Goal: Task Accomplishment & Management: Use online tool/utility

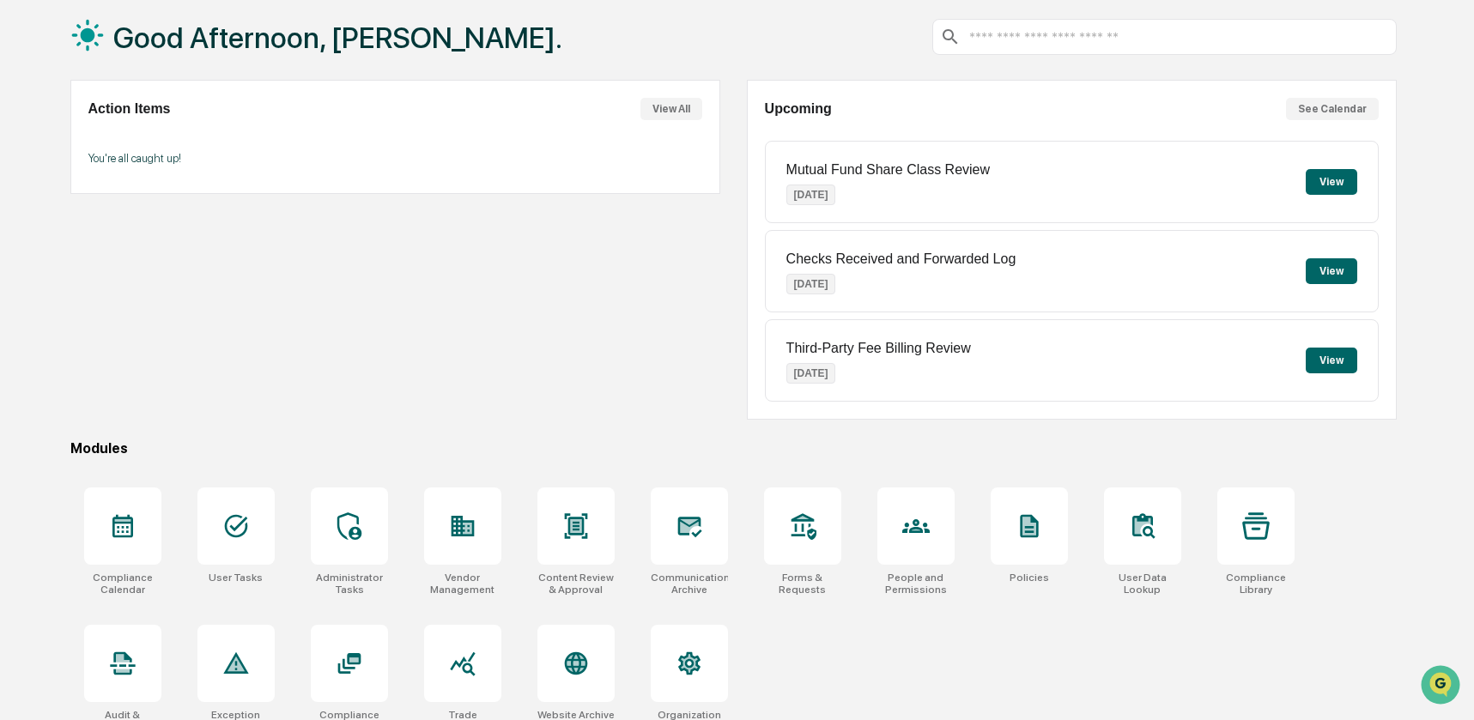
scroll to position [114, 0]
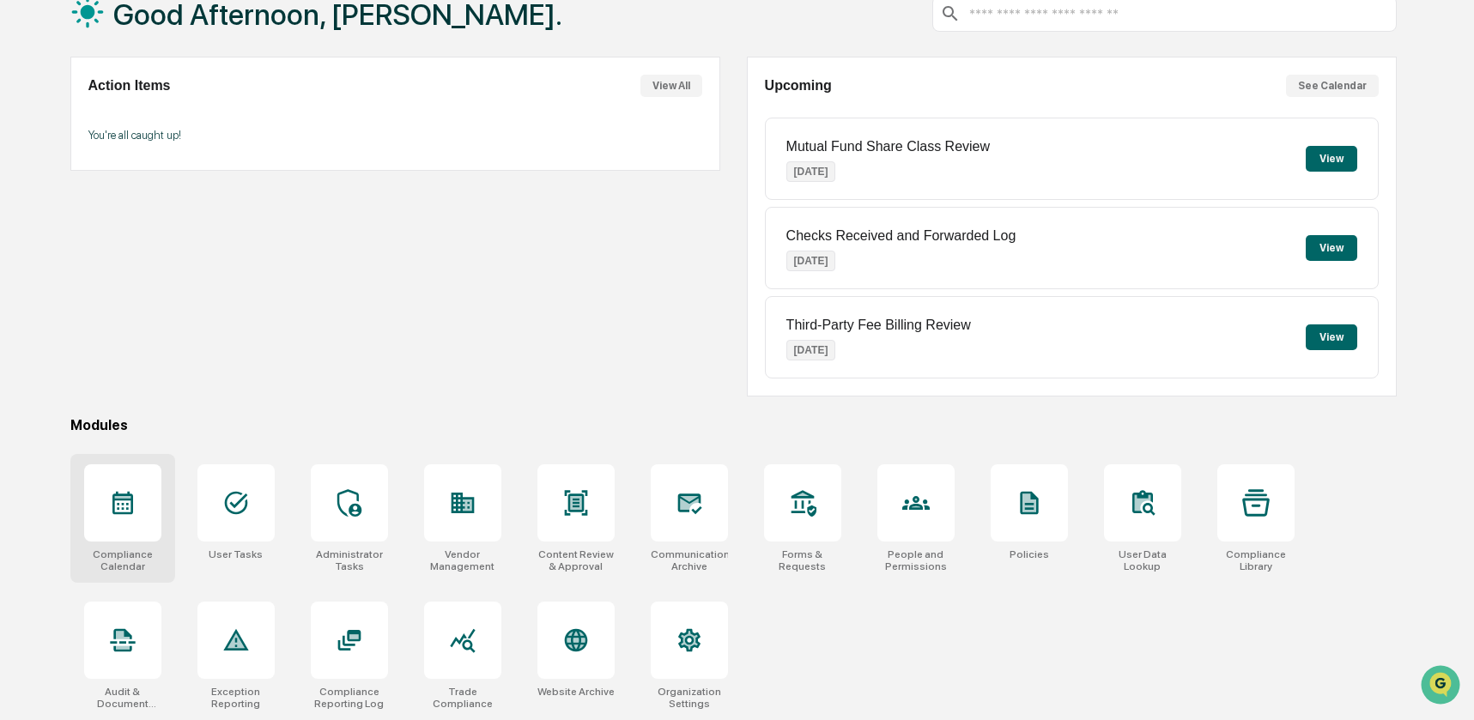
click at [111, 517] on div at bounding box center [122, 502] width 77 height 77
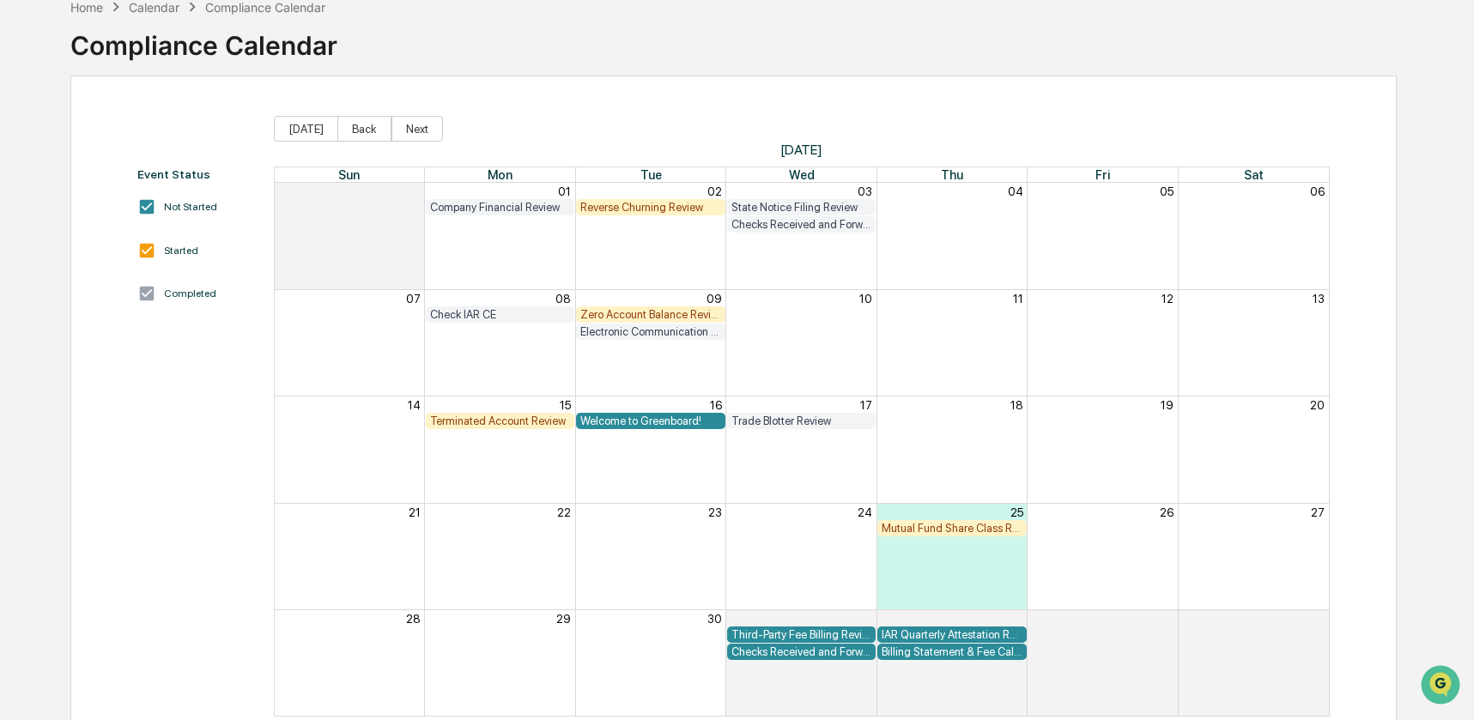
scroll to position [95, 0]
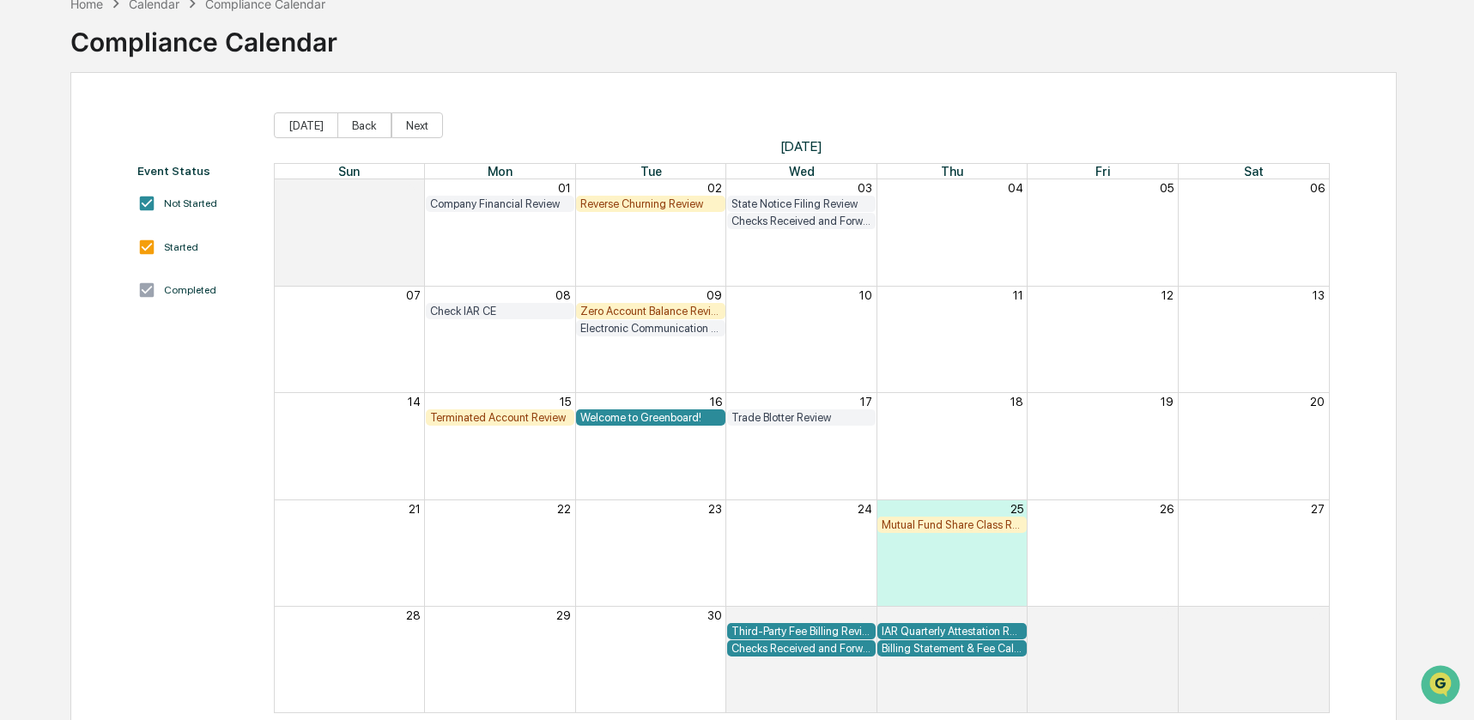
click at [633, 202] on div "Reverse Churning Review" at bounding box center [650, 203] width 140 height 13
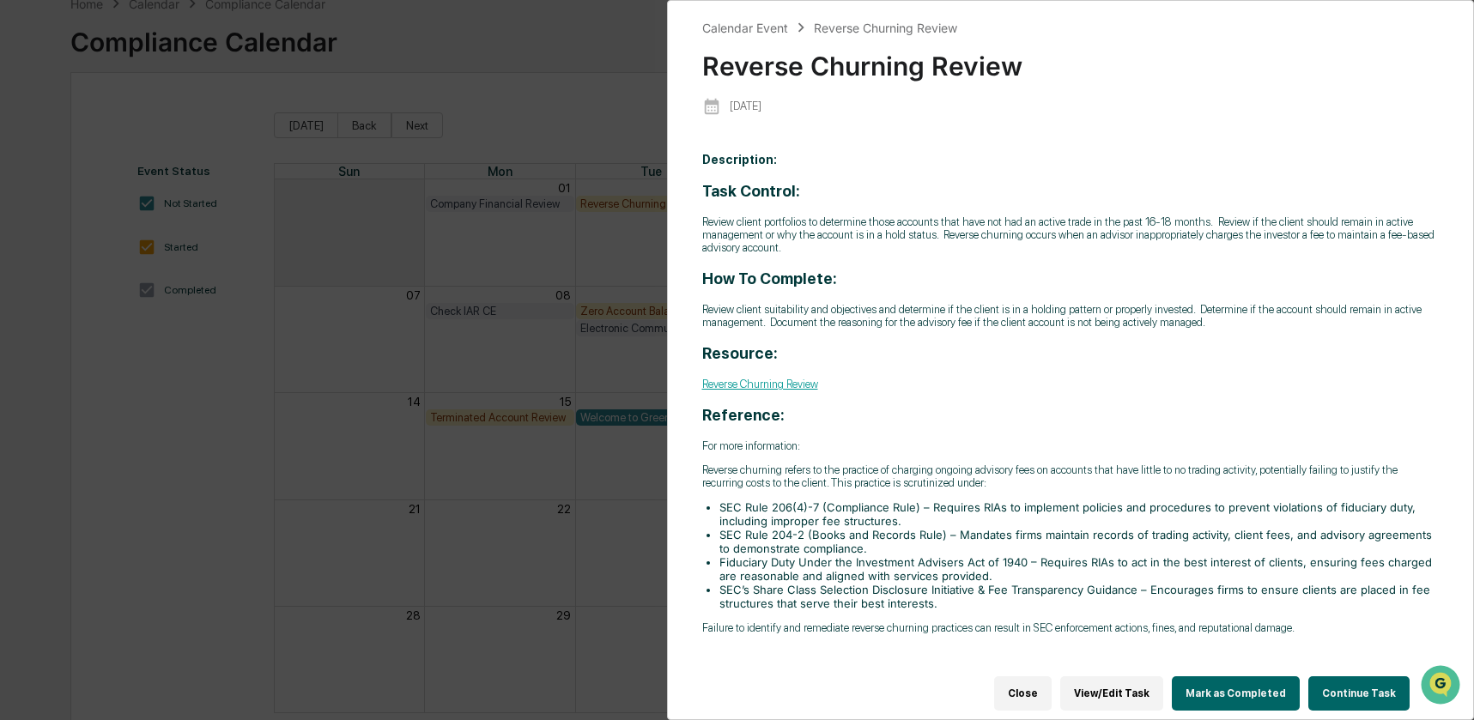
click at [1349, 686] on button "Continue Task" at bounding box center [1358, 693] width 101 height 34
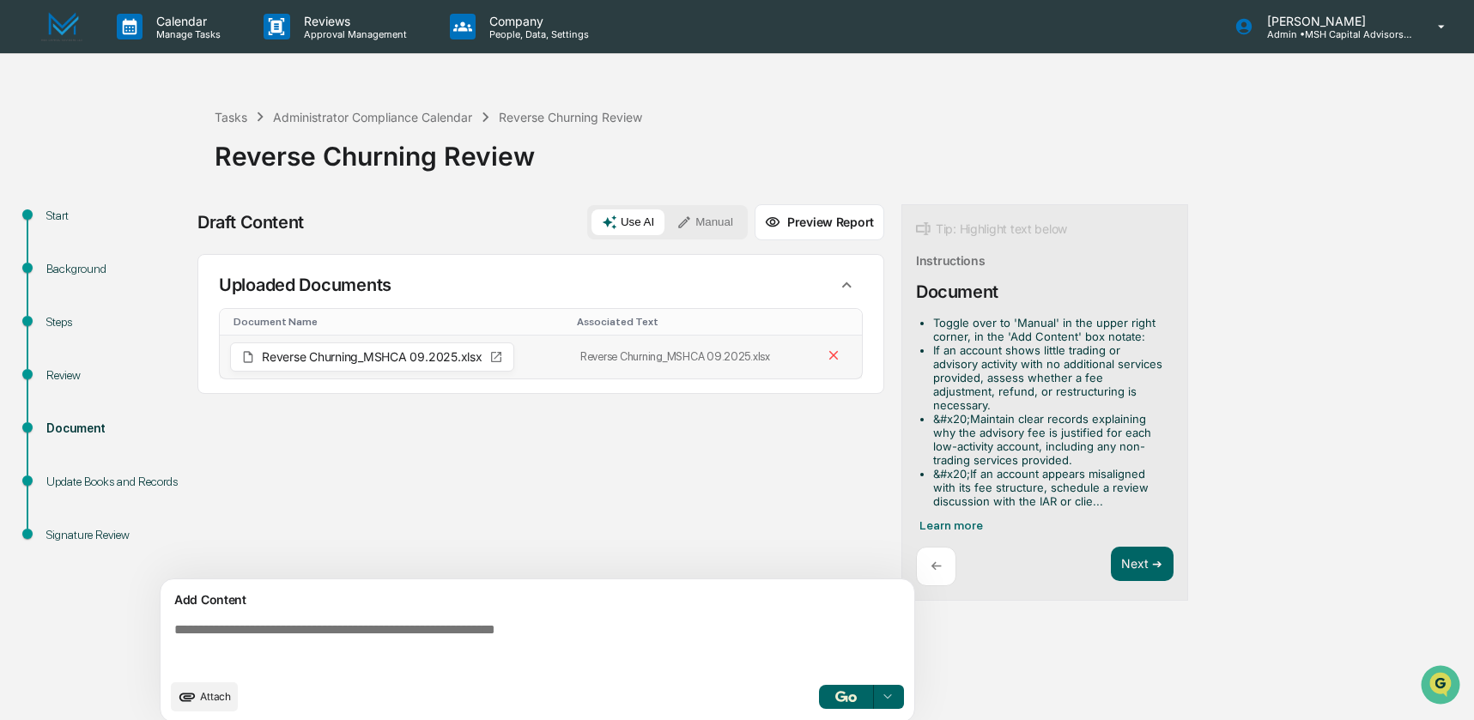
click at [275, 355] on span "Reverse Churning_MSHCA 09.2025.xlsx" at bounding box center [372, 357] width 221 height 12
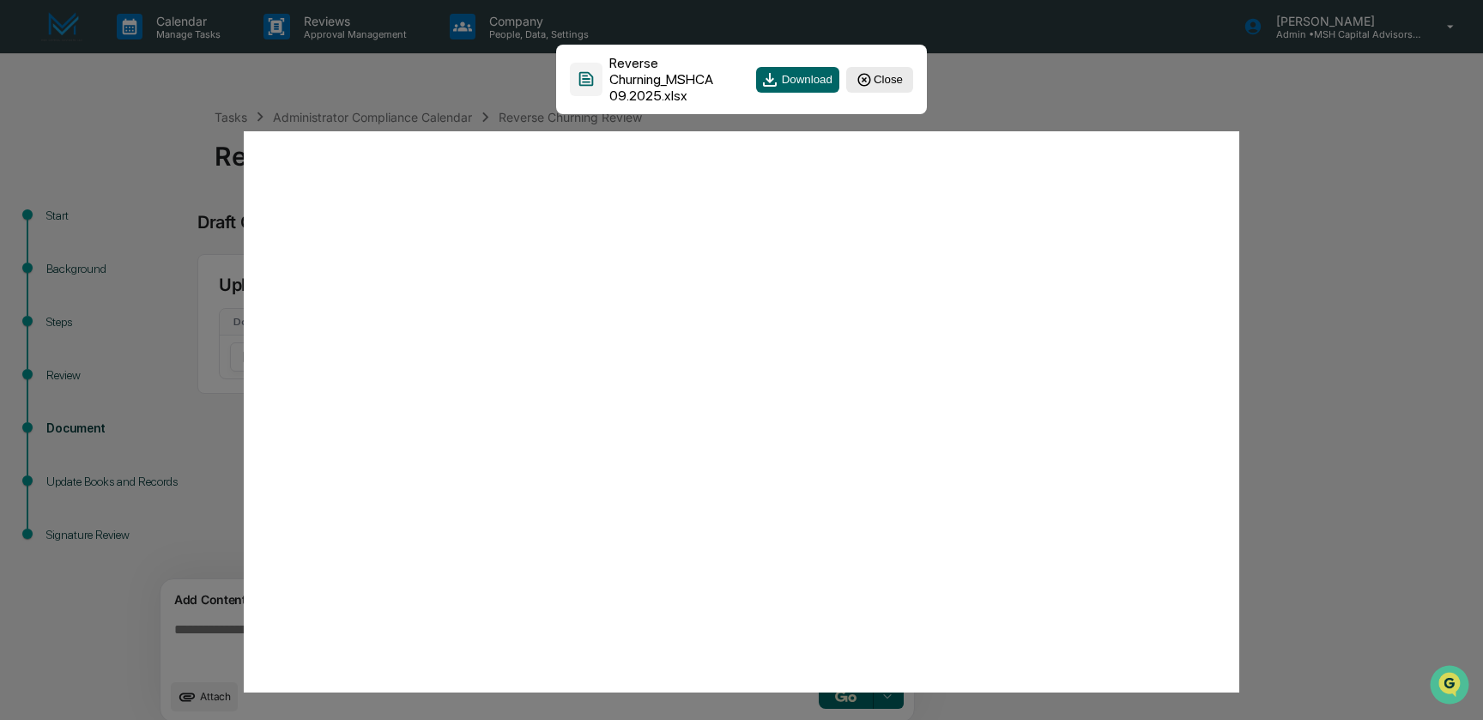
click at [892, 79] on button "Close" at bounding box center [879, 80] width 67 height 26
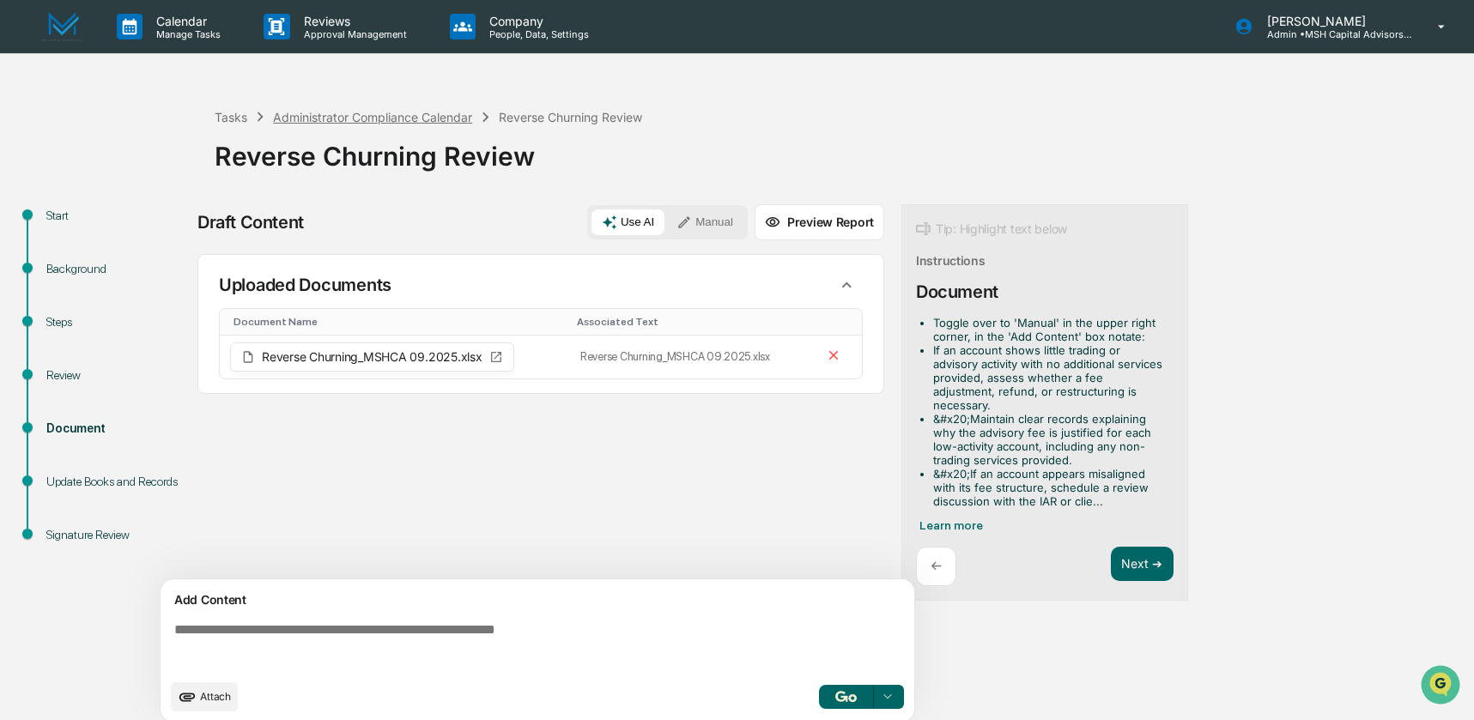
click at [307, 116] on div "Administrator Compliance Calendar" at bounding box center [372, 117] width 199 height 15
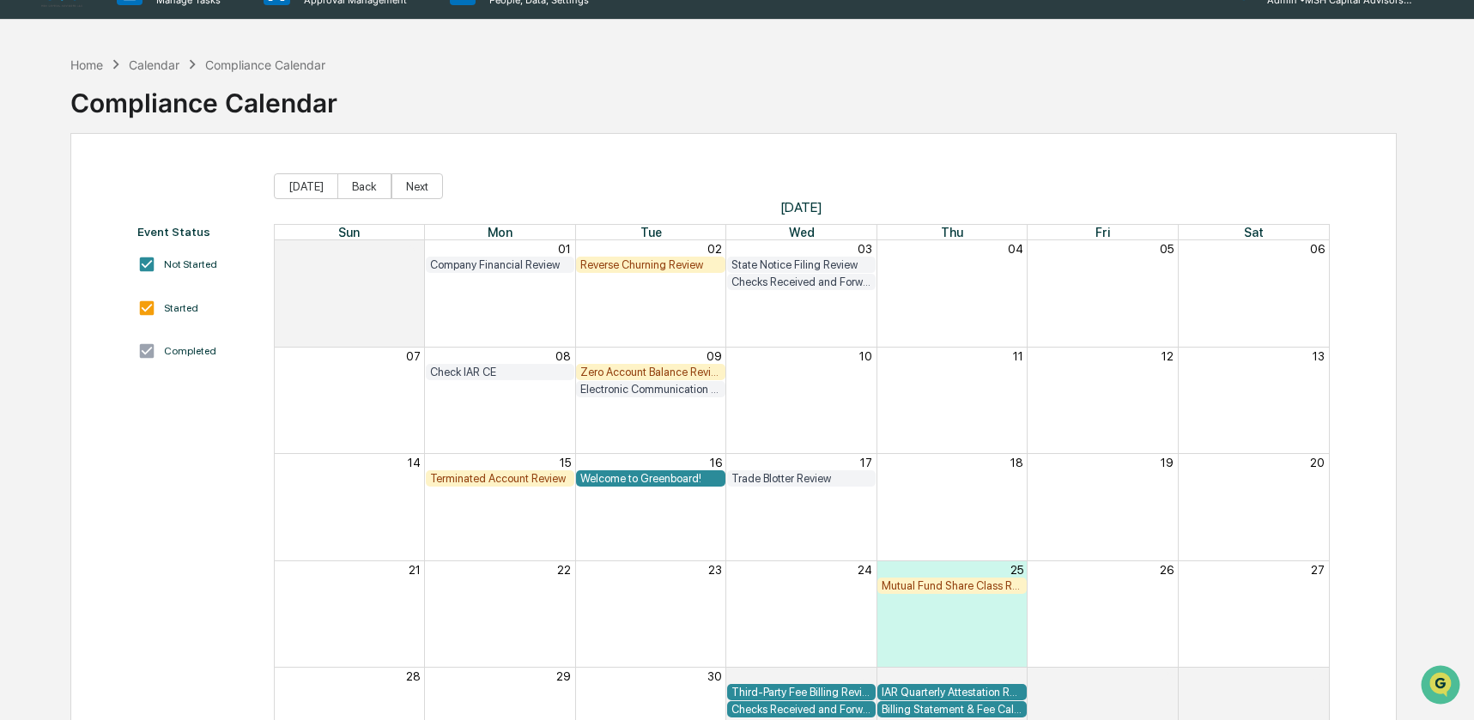
scroll to position [33, 0]
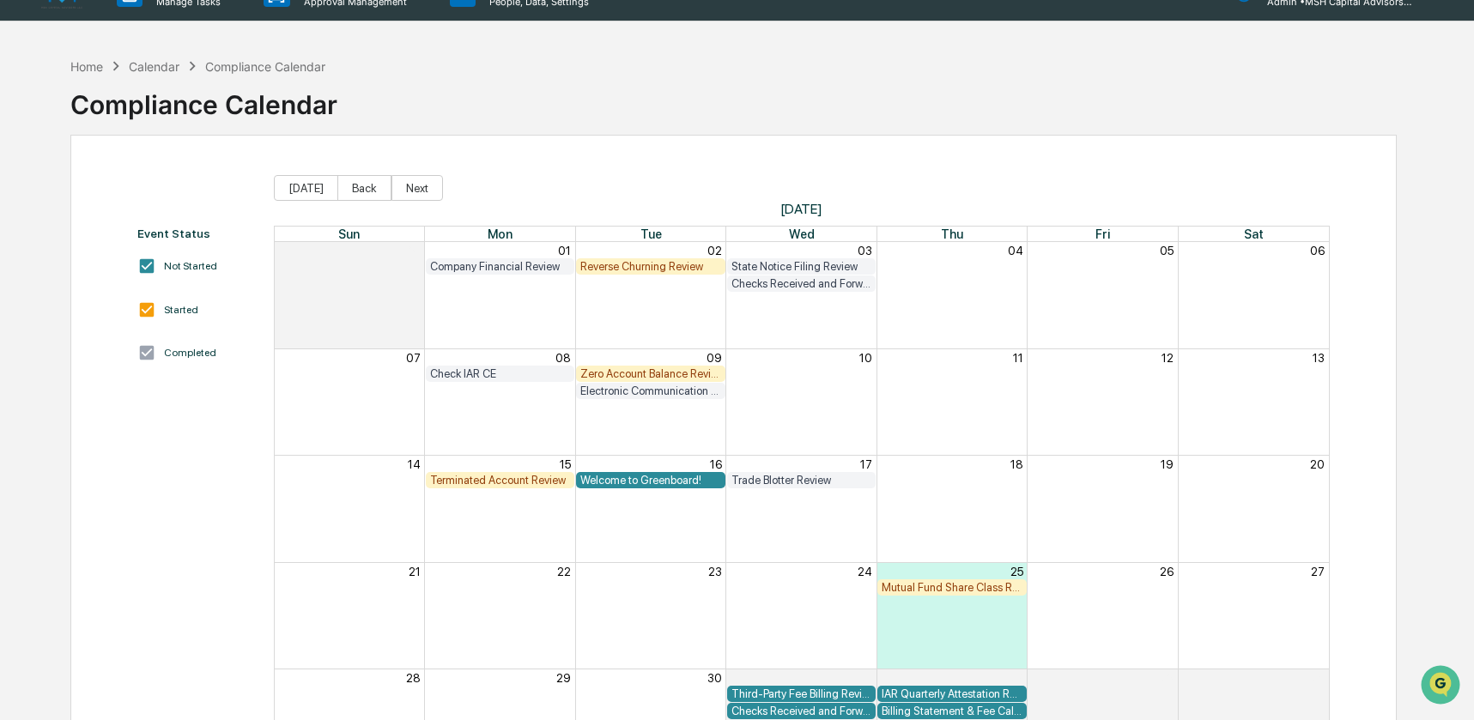
click at [635, 269] on div "Reverse Churning Review" at bounding box center [650, 266] width 140 height 13
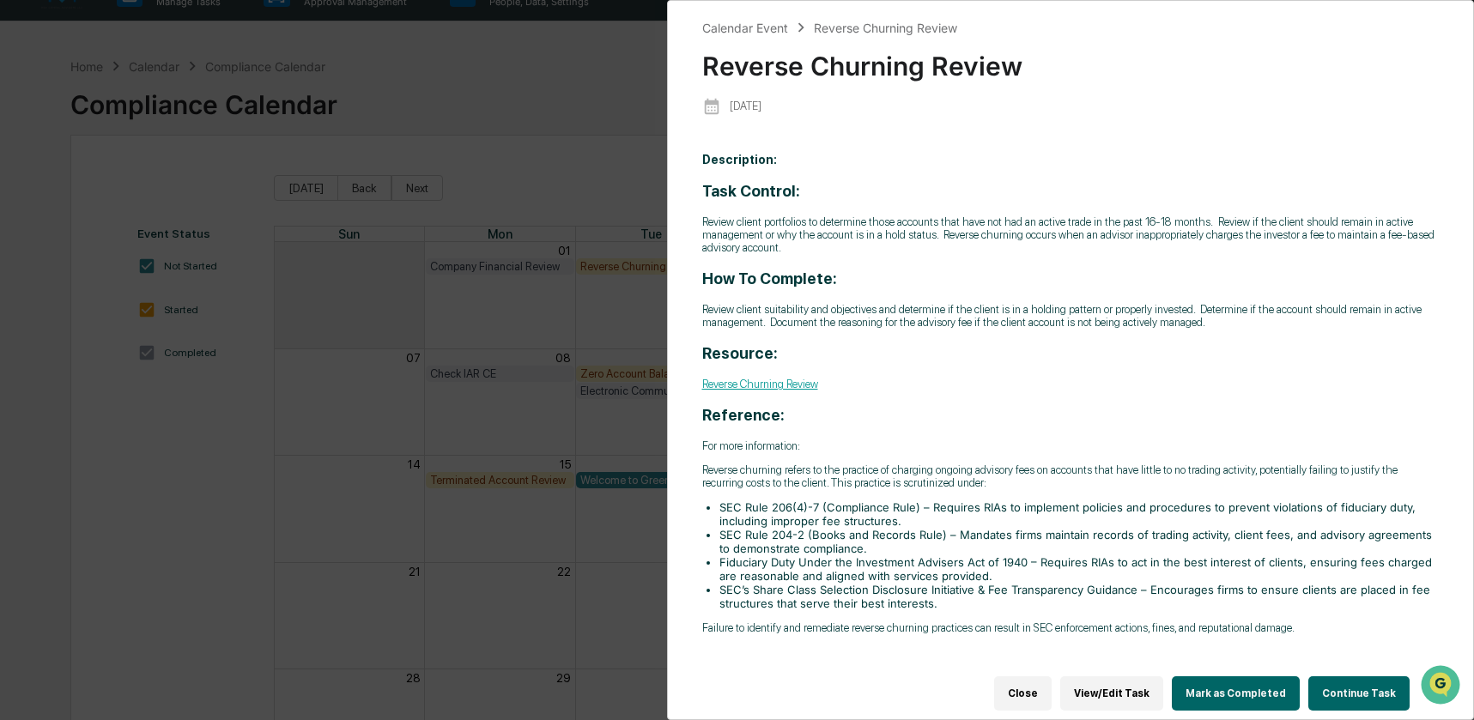
click at [1352, 689] on button "Continue Task" at bounding box center [1358, 693] width 101 height 34
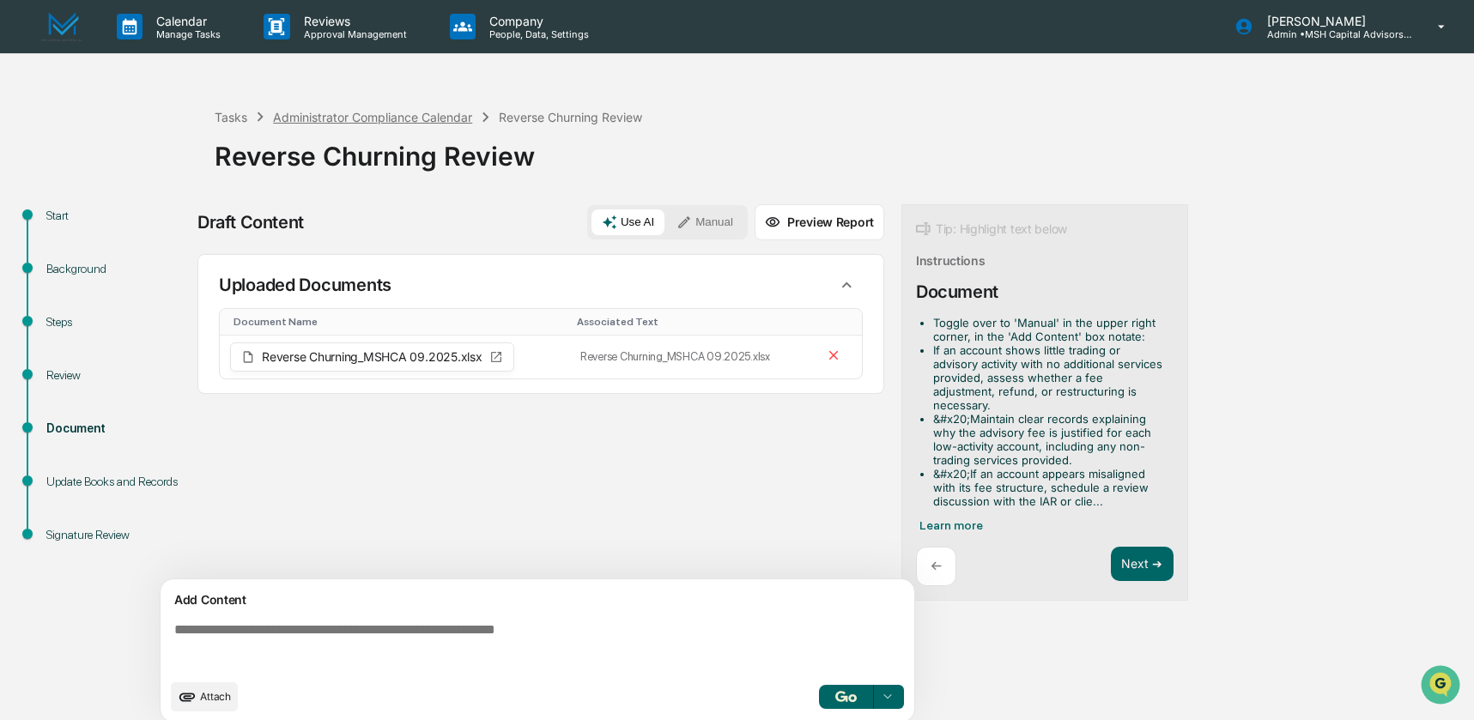
click at [391, 123] on div "Administrator Compliance Calendar" at bounding box center [372, 117] width 199 height 15
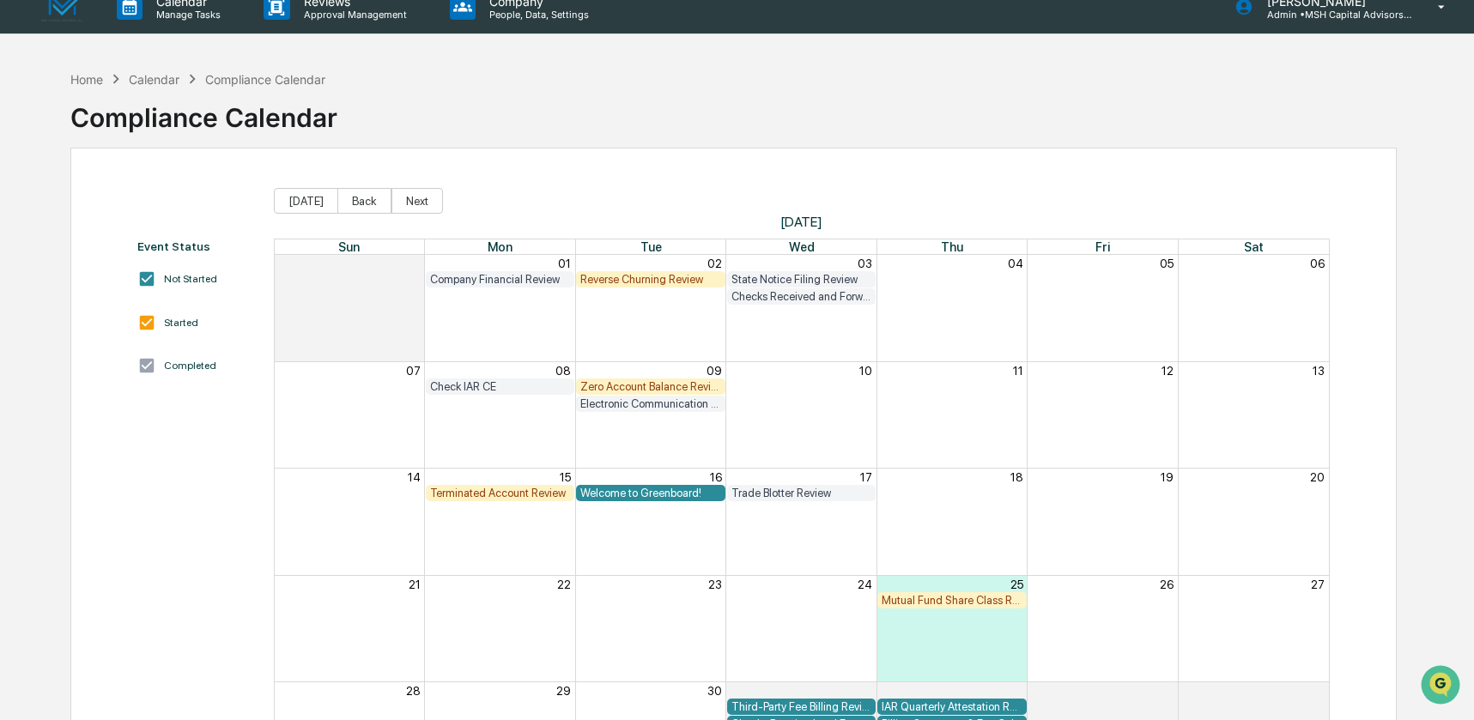
scroll to position [25, 0]
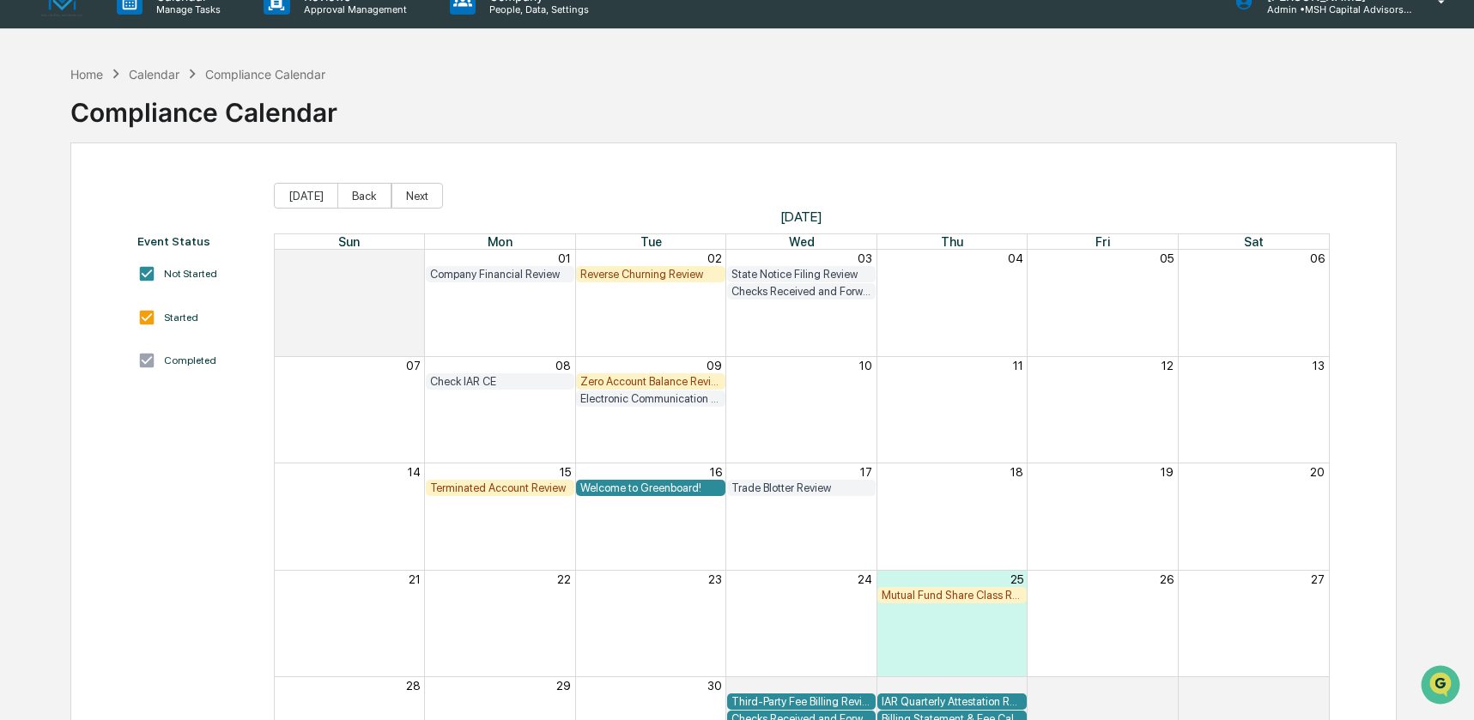
click at [619, 383] on div "Zero Account Balance Review" at bounding box center [650, 381] width 140 height 13
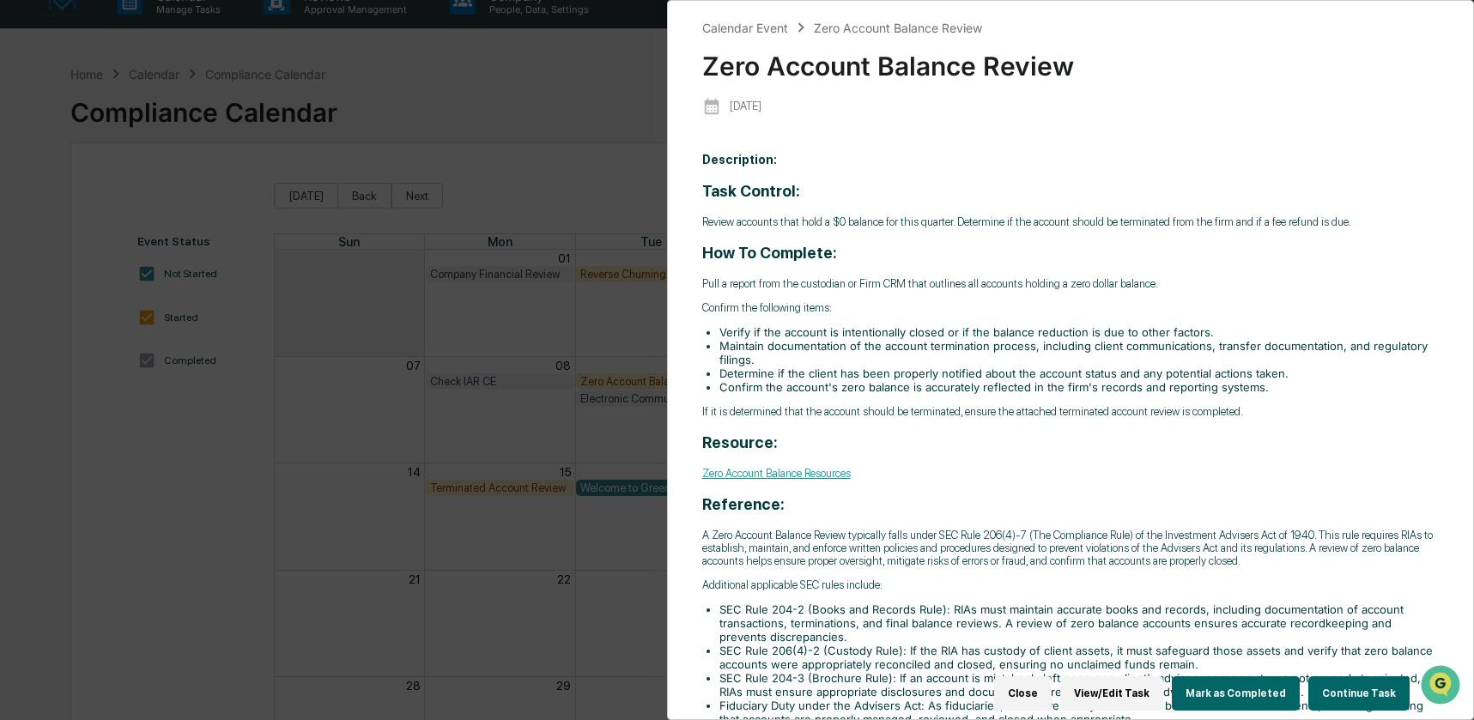
click at [1331, 679] on button "Continue Task" at bounding box center [1358, 693] width 101 height 34
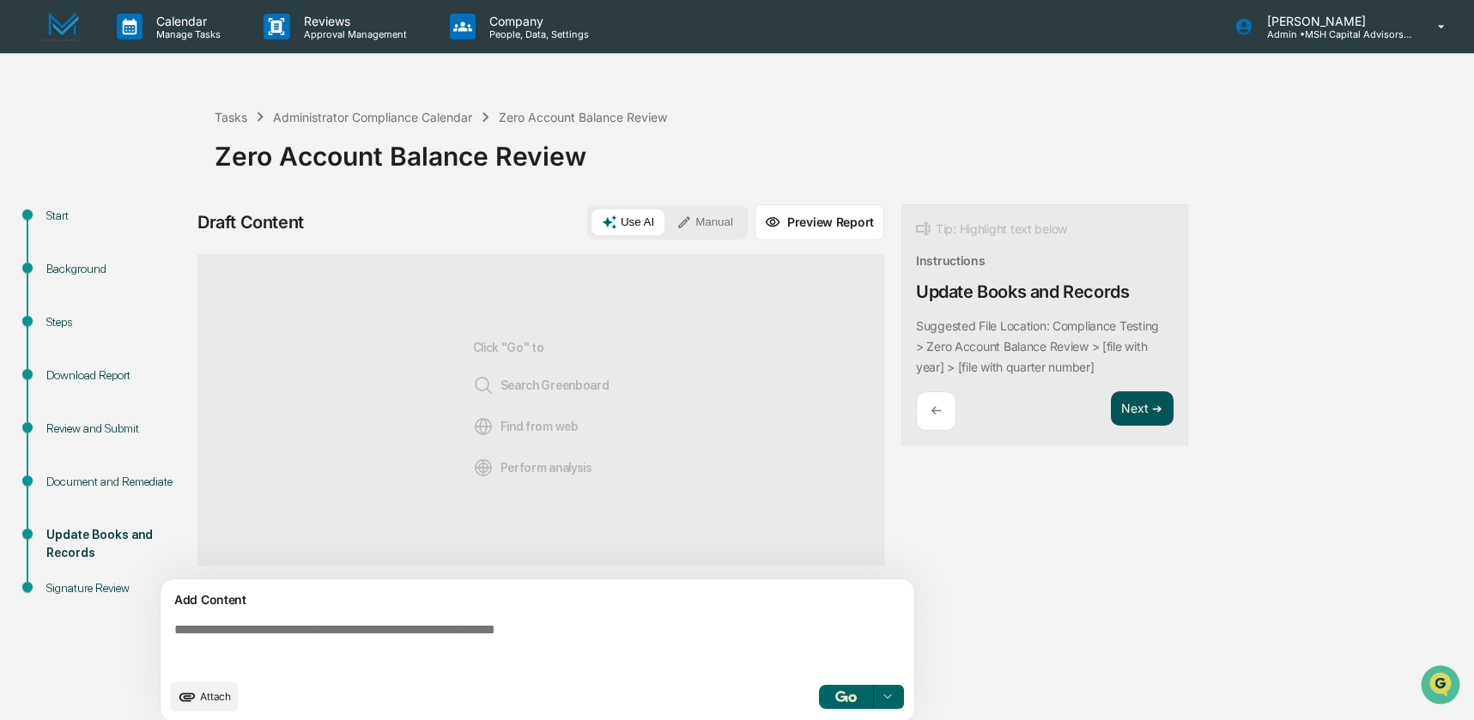
click at [1143, 405] on button "Next ➔" at bounding box center [1142, 408] width 63 height 35
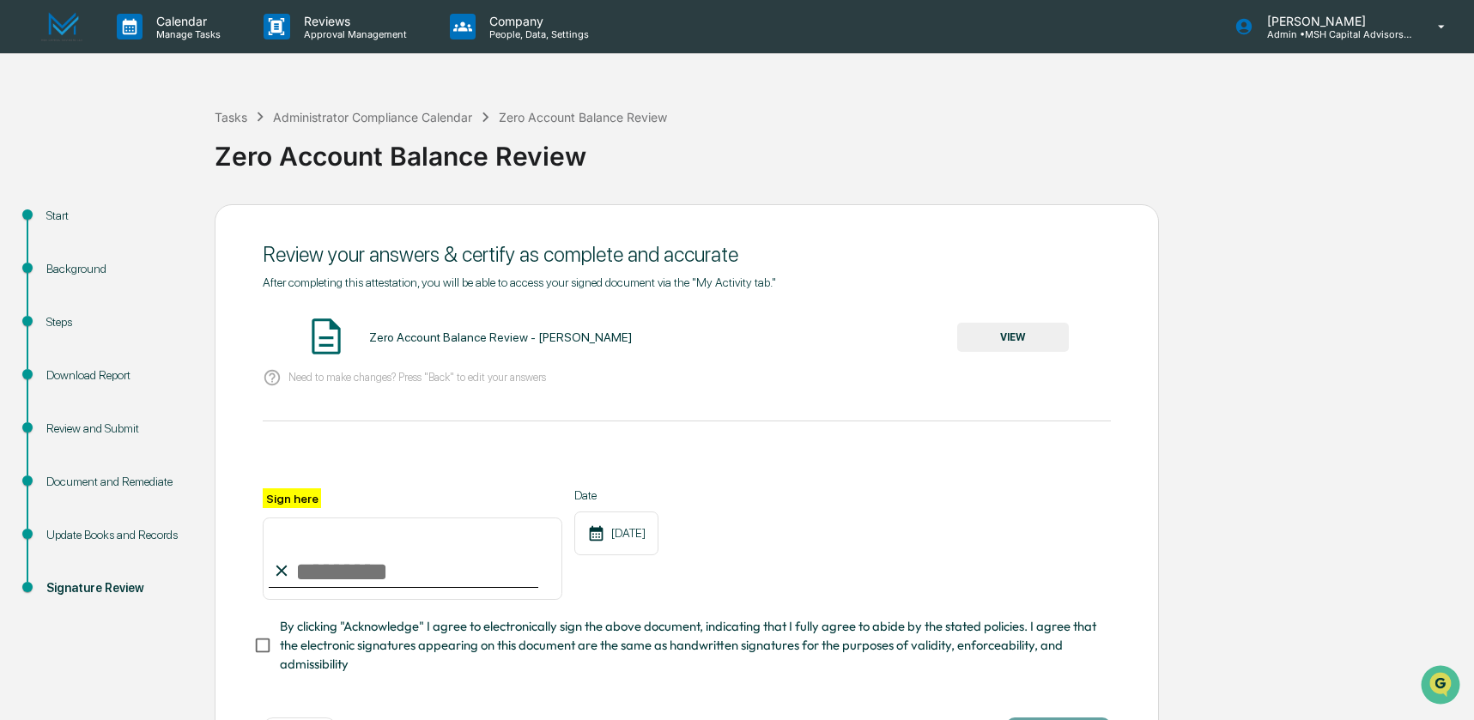
click at [94, 531] on div "Update Books and Records" at bounding box center [116, 535] width 141 height 18
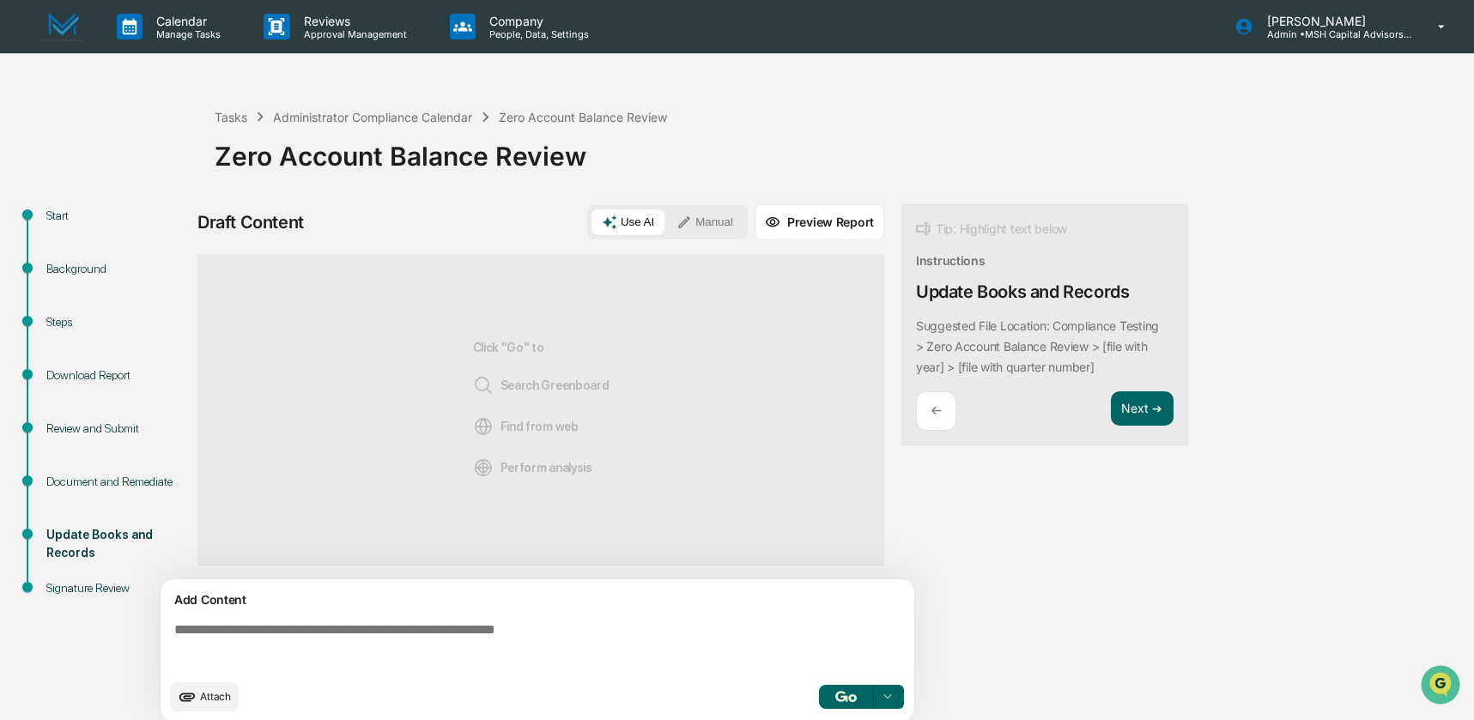
click at [88, 491] on div "Document and Remediate" at bounding box center [116, 482] width 141 height 18
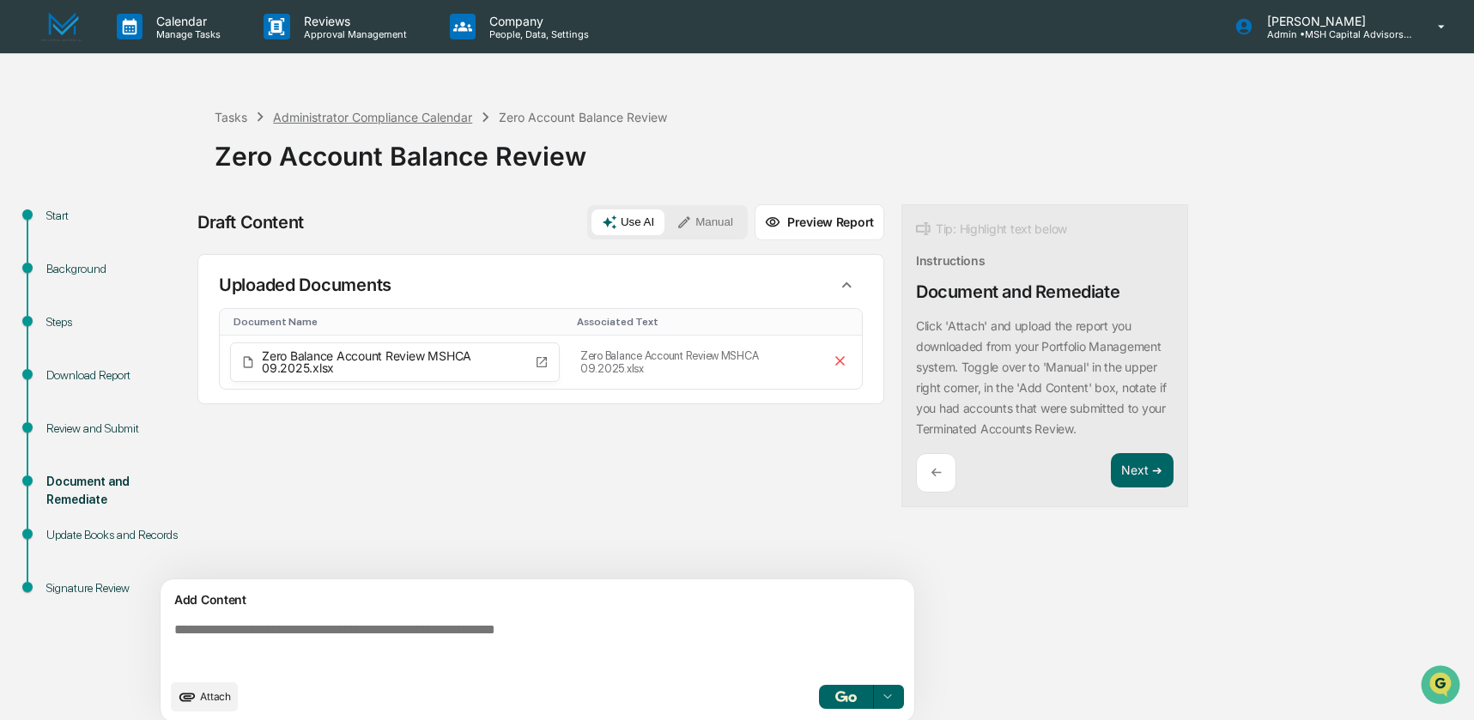
click at [374, 118] on div "Administrator Compliance Calendar" at bounding box center [372, 117] width 199 height 15
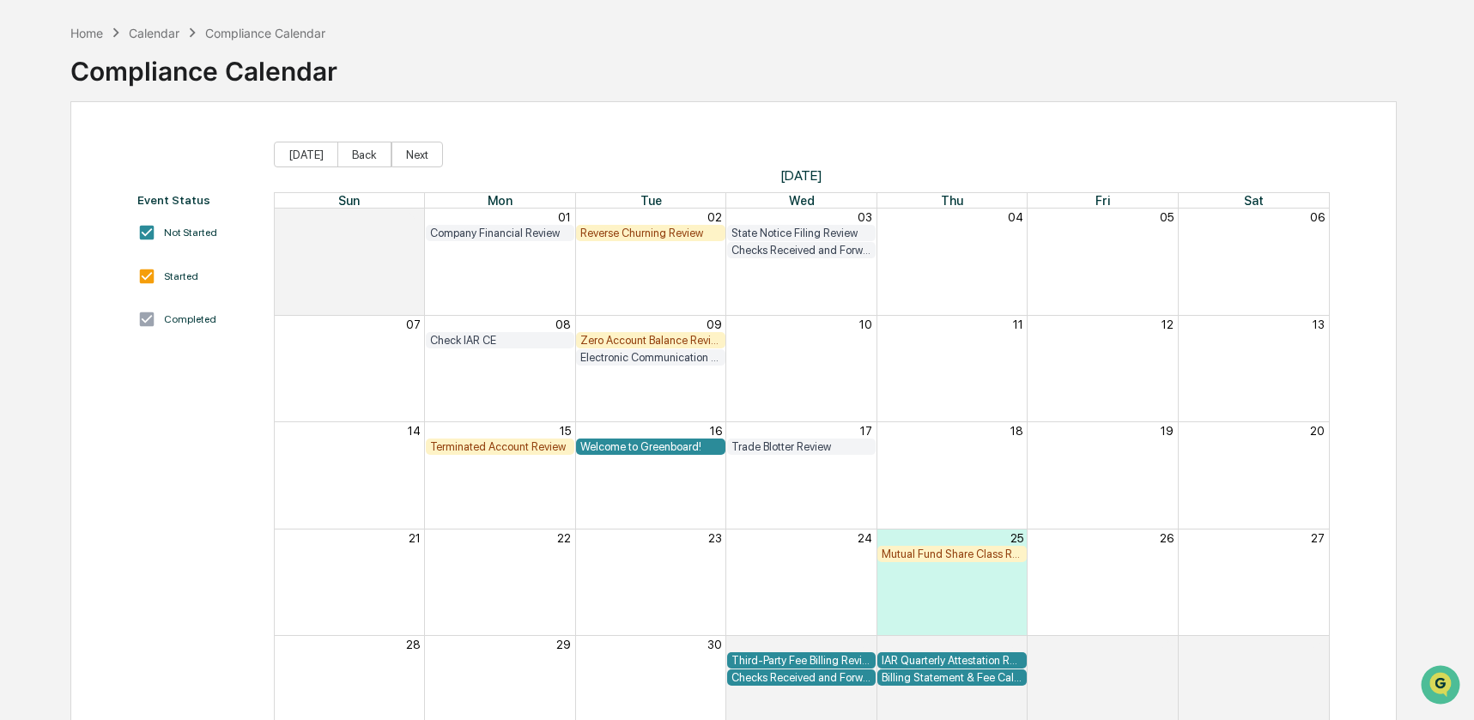
scroll to position [58, 0]
